Goal: Navigation & Orientation: Find specific page/section

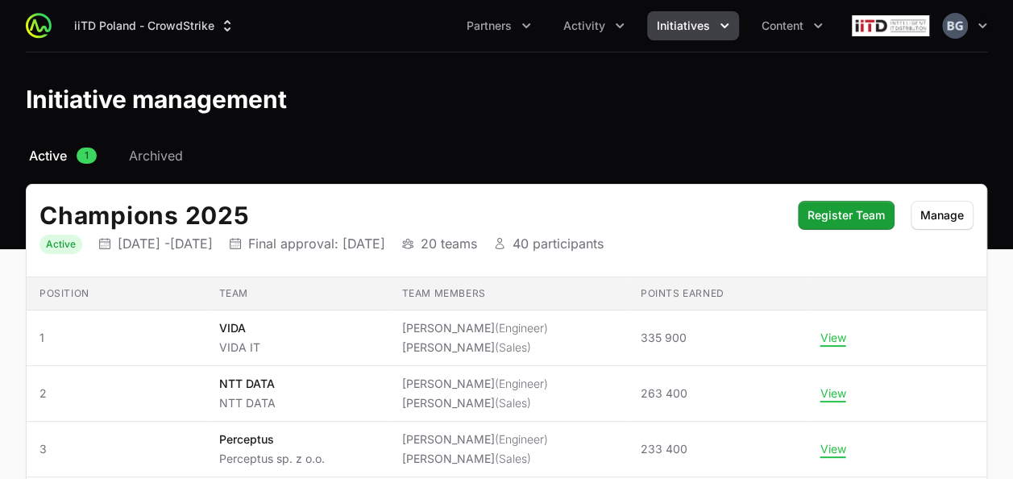
click at [693, 32] on span "Initiatives" at bounding box center [683, 26] width 53 height 16
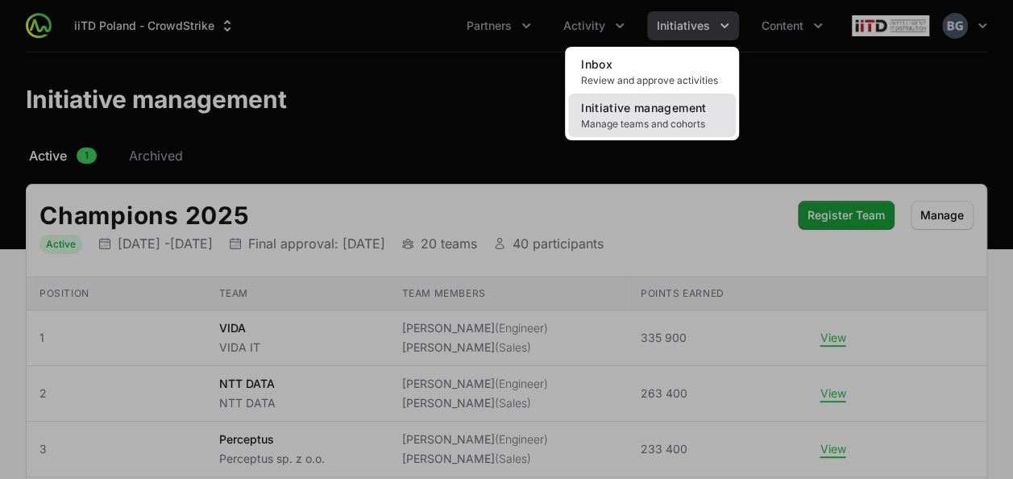
click at [657, 122] on span "Manage teams and cohorts" at bounding box center [652, 124] width 142 height 13
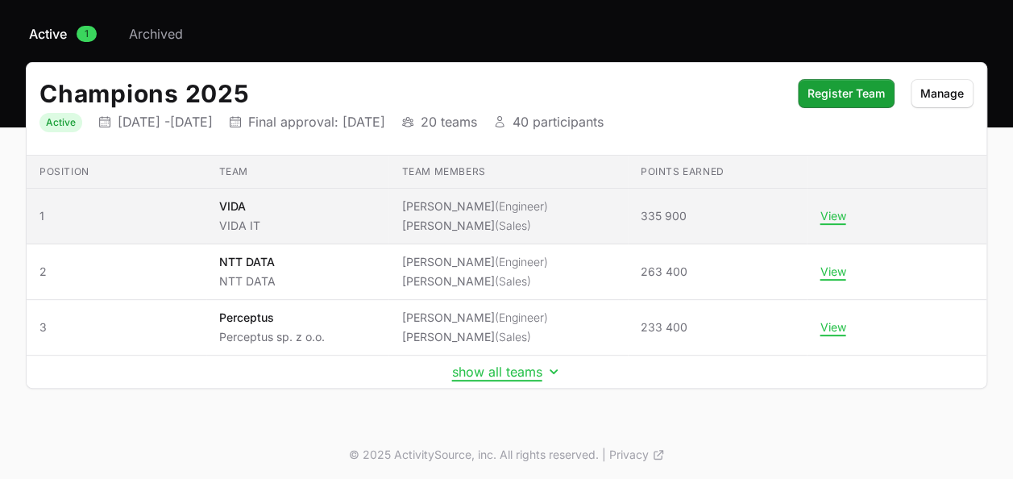
scroll to position [122, 0]
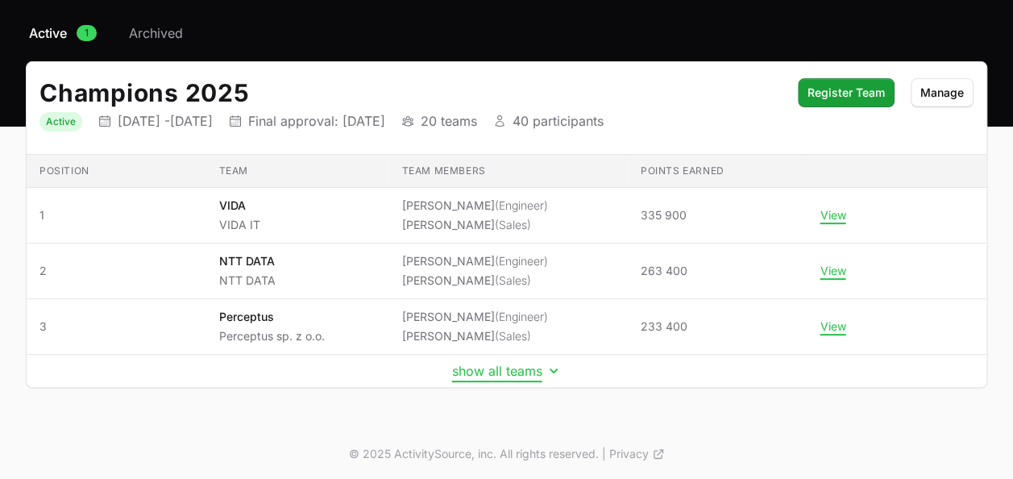
click at [490, 371] on button "show all teams" at bounding box center [507, 371] width 110 height 16
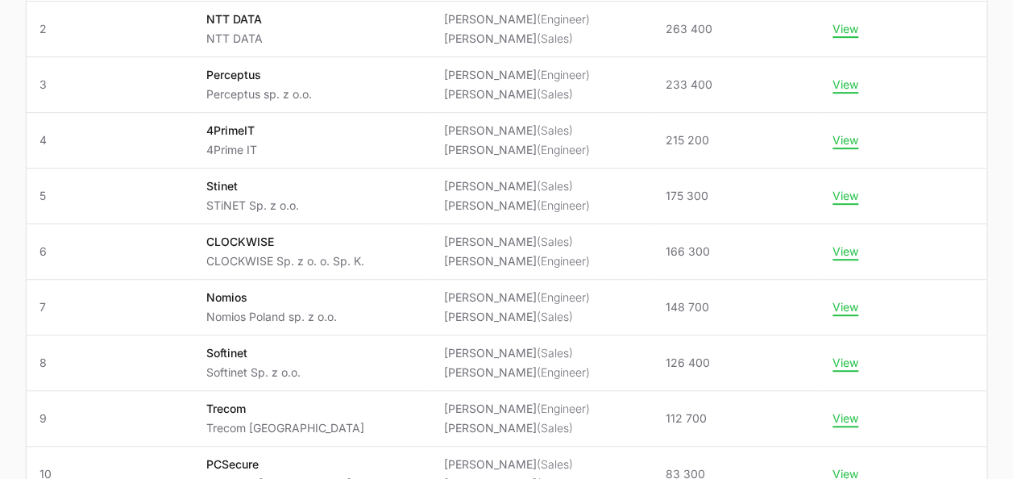
scroll to position [0, 0]
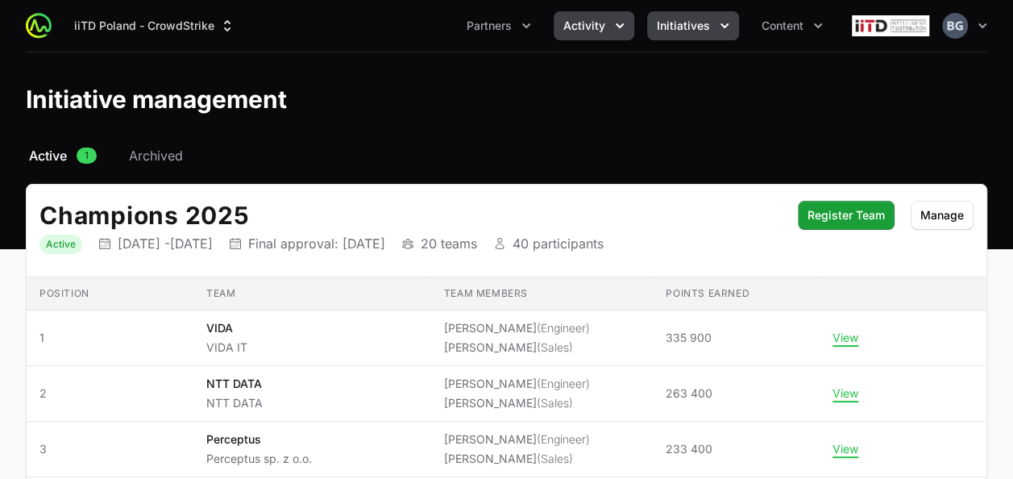
click at [585, 32] on span "Activity" at bounding box center [584, 26] width 42 height 16
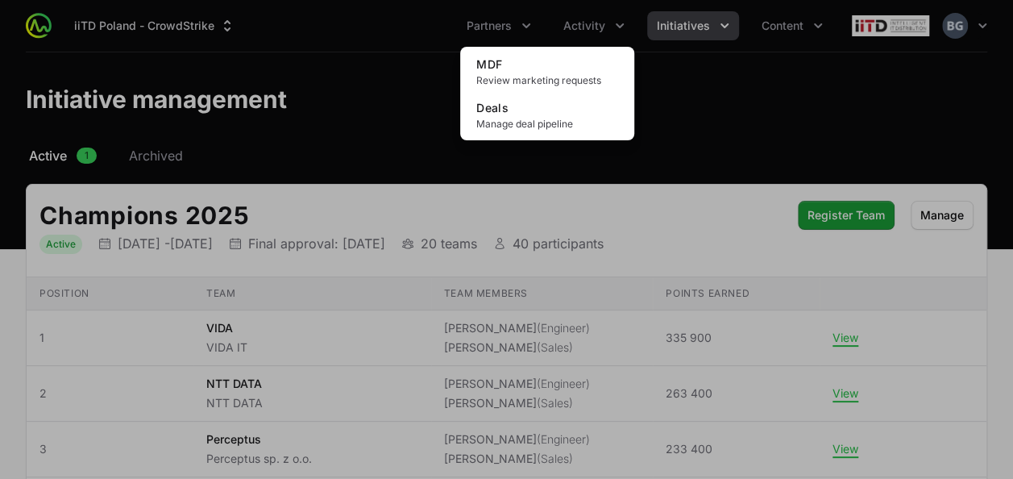
click at [511, 30] on div "Activity menu" at bounding box center [506, 239] width 1013 height 479
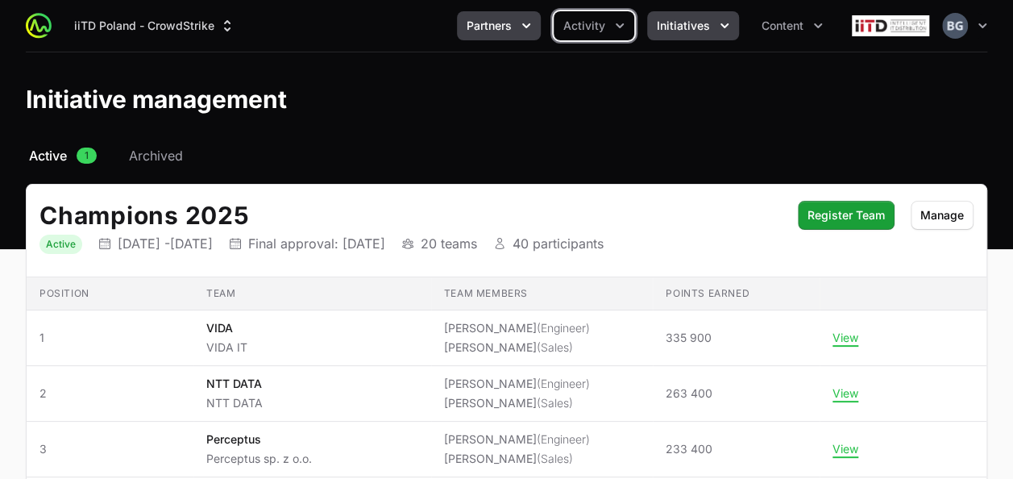
click at [499, 35] on button "Partners" at bounding box center [499, 25] width 84 height 29
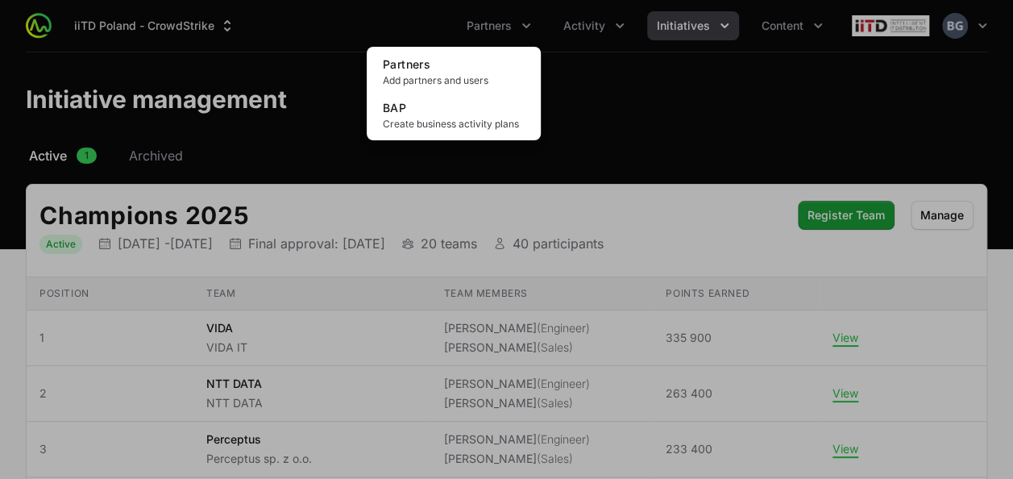
click at [591, 98] on div "Partners menu" at bounding box center [506, 239] width 1013 height 479
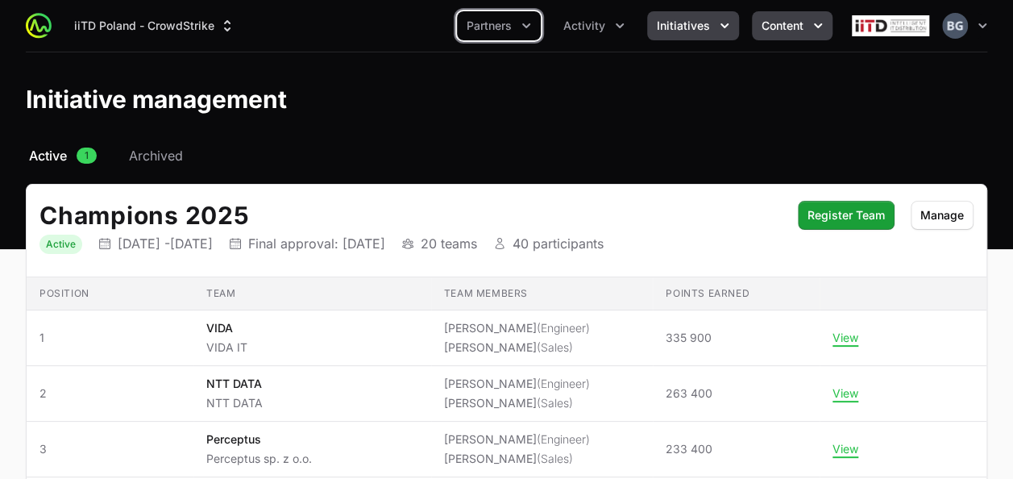
click at [796, 22] on span "Content" at bounding box center [782, 26] width 42 height 16
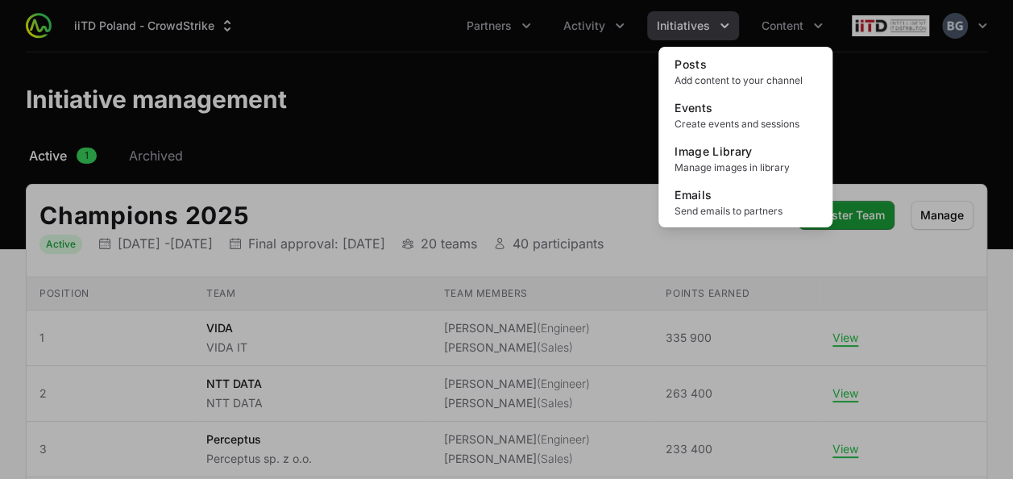
click at [595, 97] on div "Content menu" at bounding box center [506, 239] width 1013 height 479
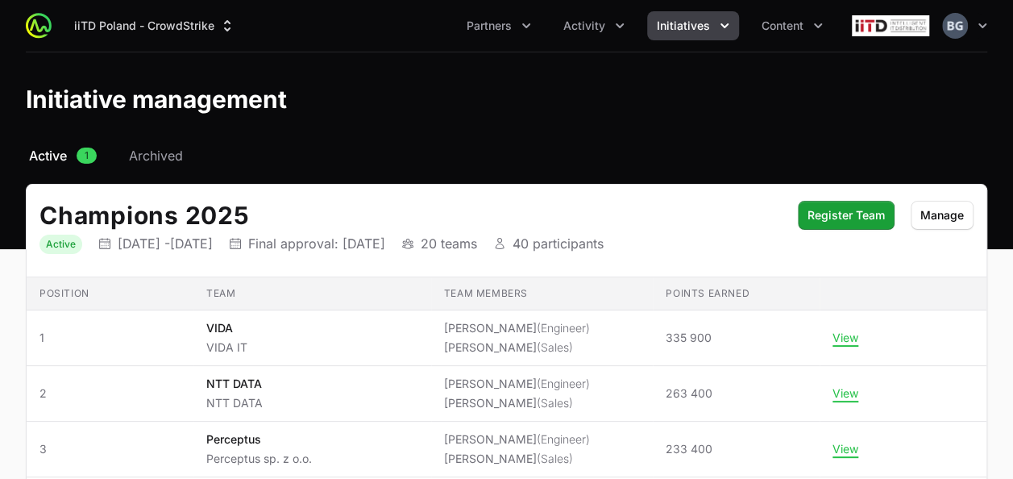
click at [553, 111] on div "Initiative management" at bounding box center [506, 99] width 961 height 29
